Goal: Information Seeking & Learning: Learn about a topic

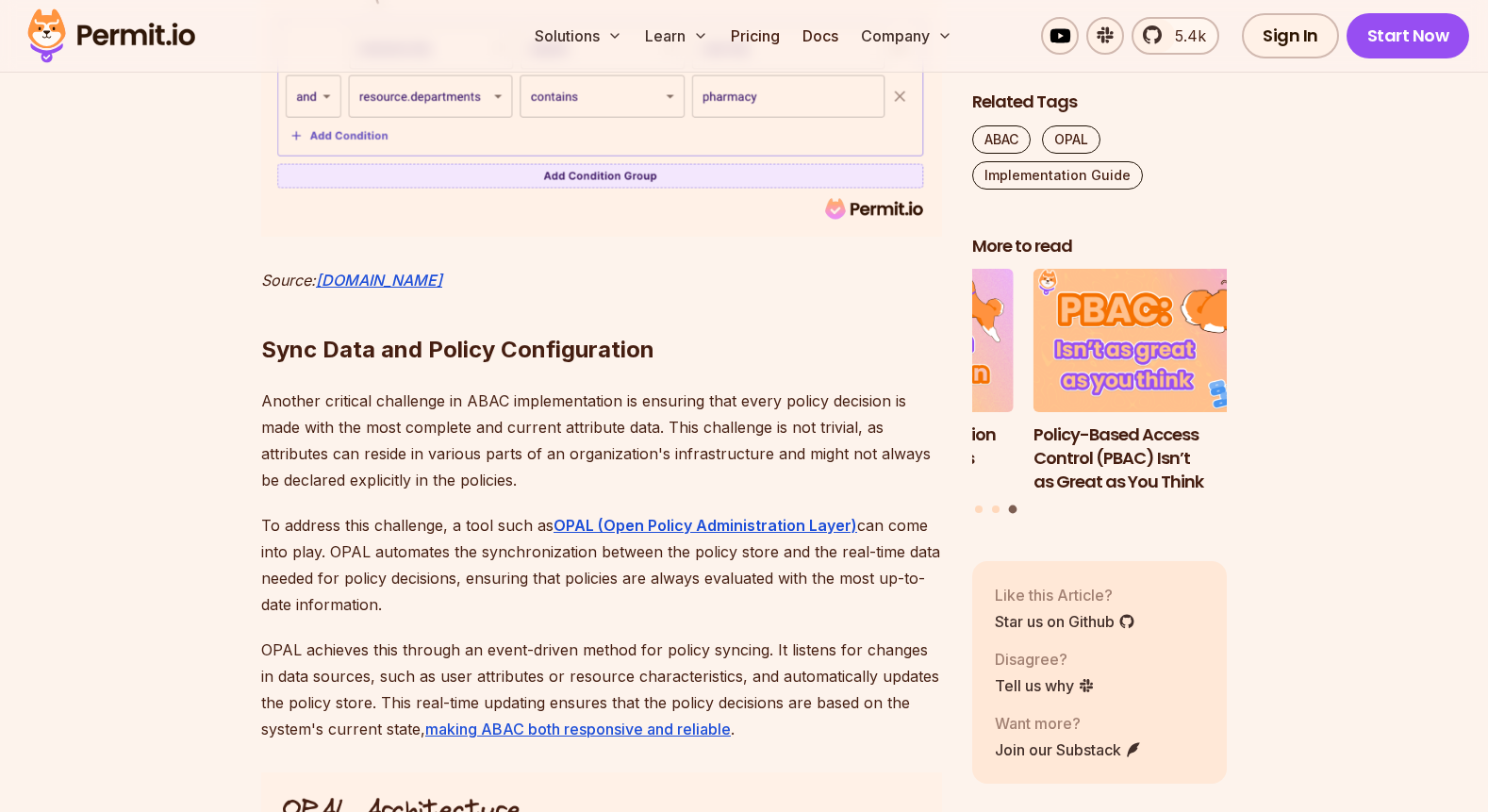
scroll to position [6849, 0]
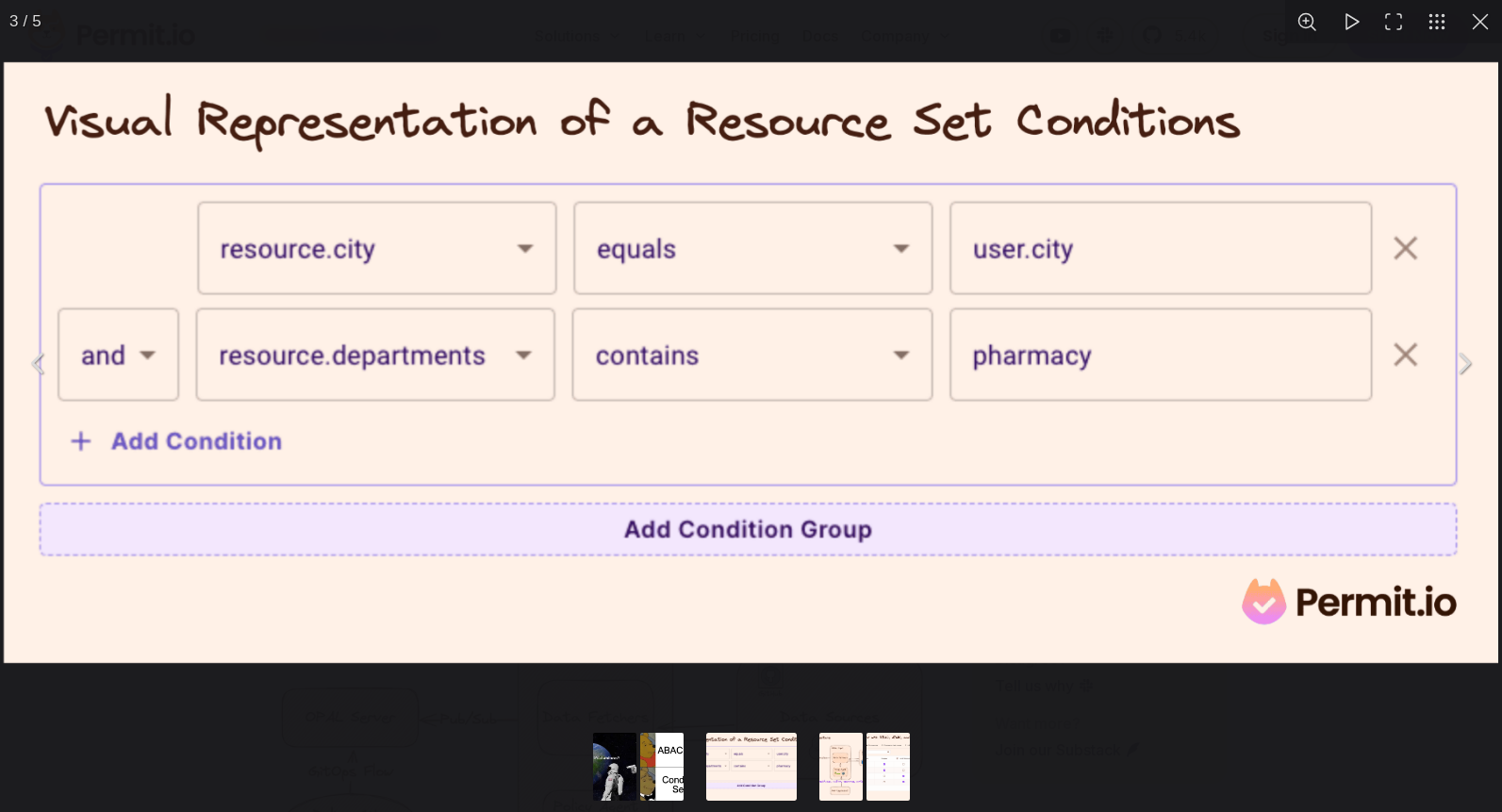
click at [496, 759] on div "You can close this modal content with the ESC key" at bounding box center [751, 768] width 1502 height 87
drag, startPoint x: 1485, startPoint y: 21, endPoint x: 1469, endPoint y: 38, distance: 23.3
click at [1486, 21] on button "You can close this modal content with the ESC key" at bounding box center [1480, 21] width 44 height 44
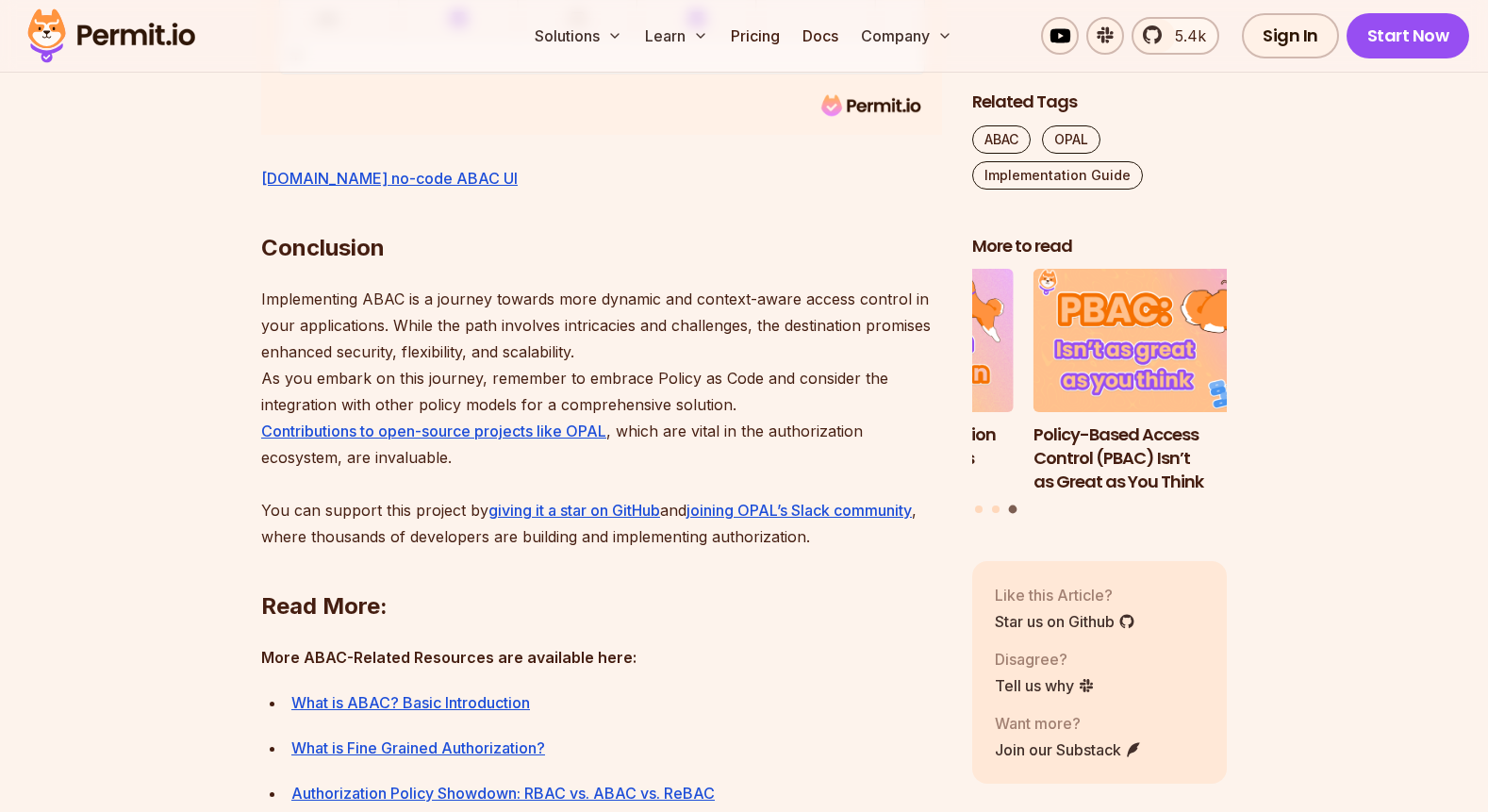
scroll to position [8641, 0]
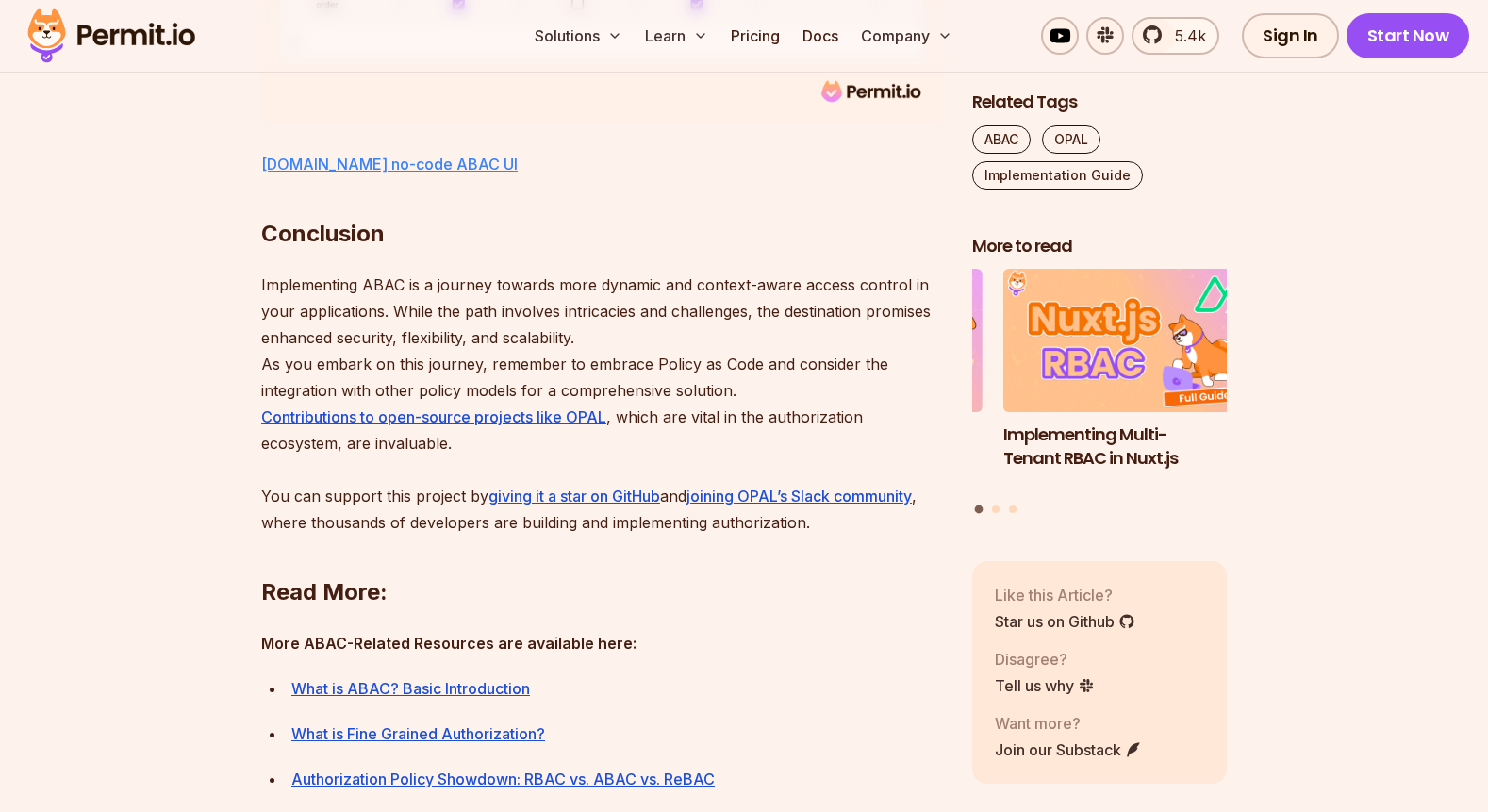
click at [329, 173] on link "Permit.io no-code ABAC UI" at bounding box center [389, 164] width 257 height 18
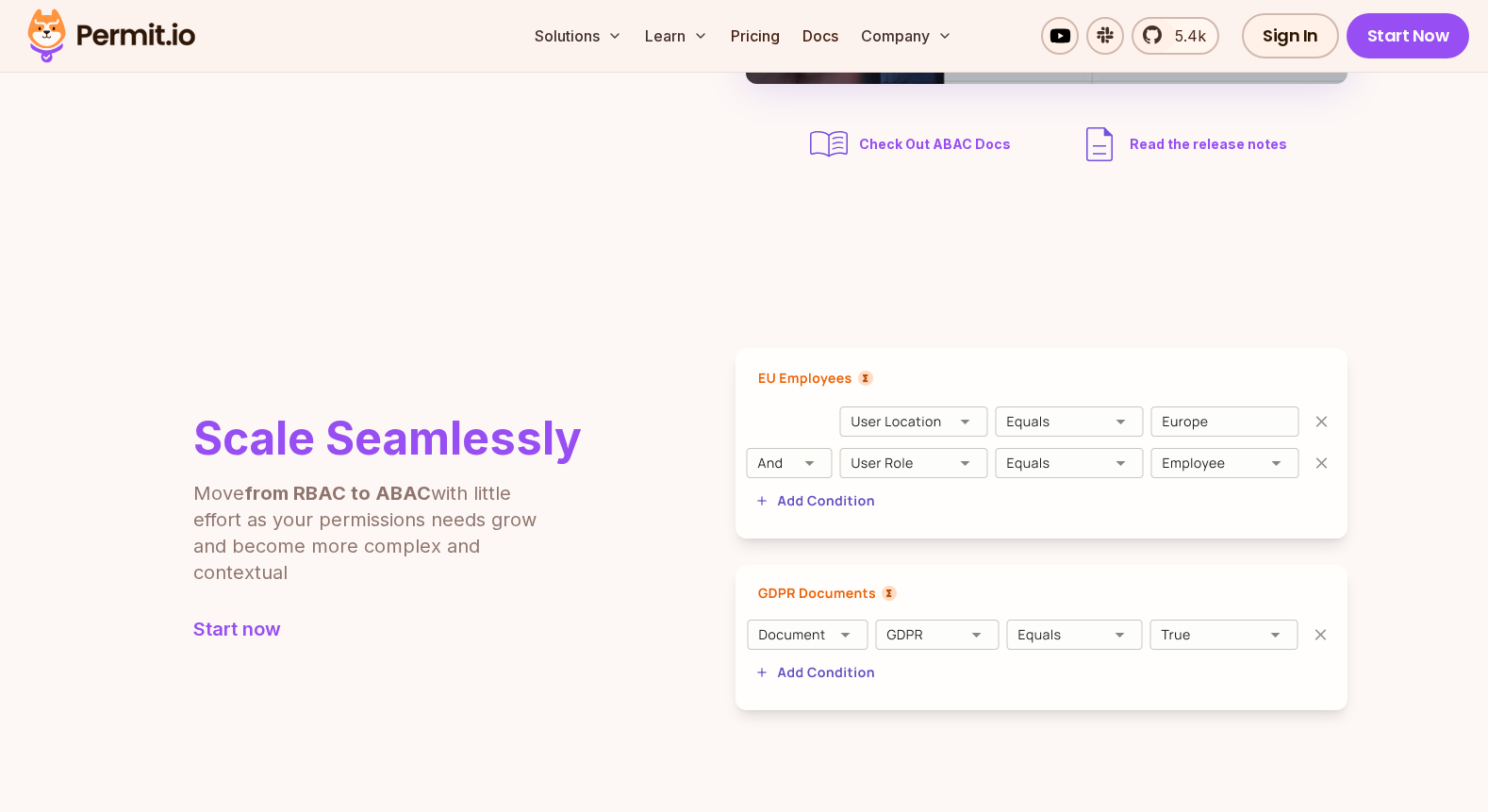
scroll to position [471, 0]
